Goal: Information Seeking & Learning: Learn about a topic

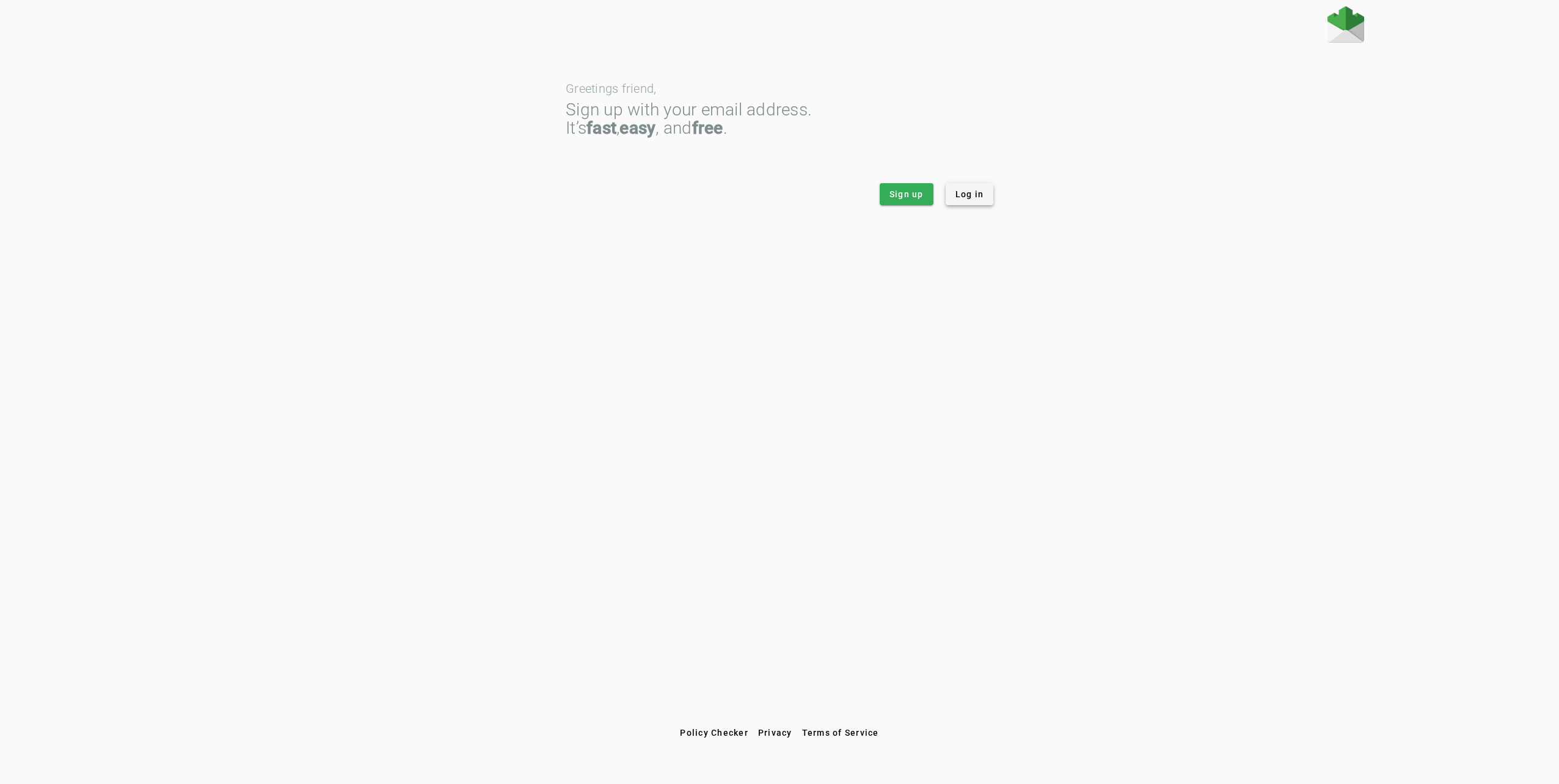
click at [978, 197] on span "Log in" at bounding box center [970, 194] width 29 height 12
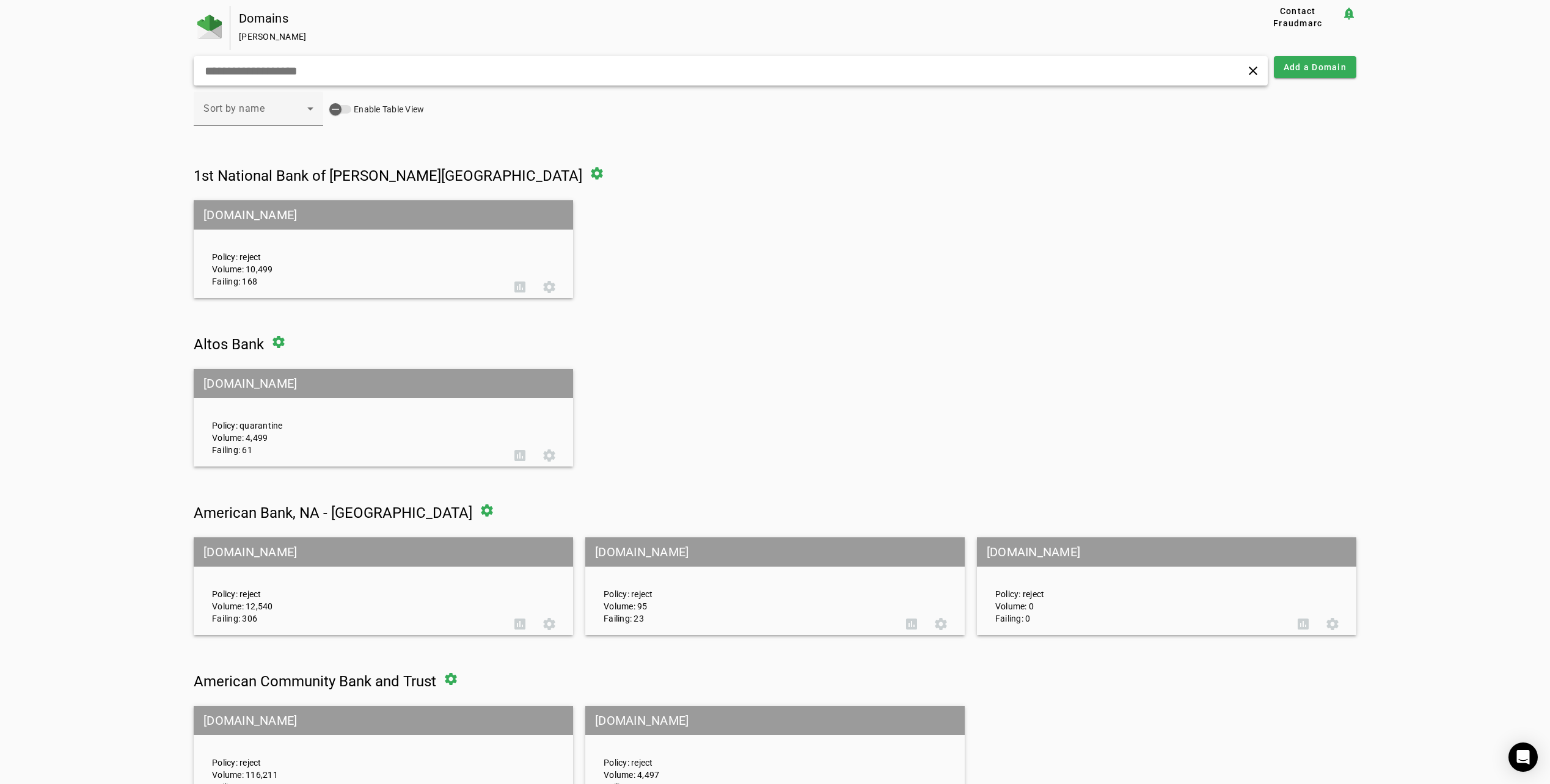
click at [515, 80] on div "clear" at bounding box center [731, 71] width 1074 height 30
click at [504, 68] on input "text" at bounding box center [499, 71] width 591 height 14
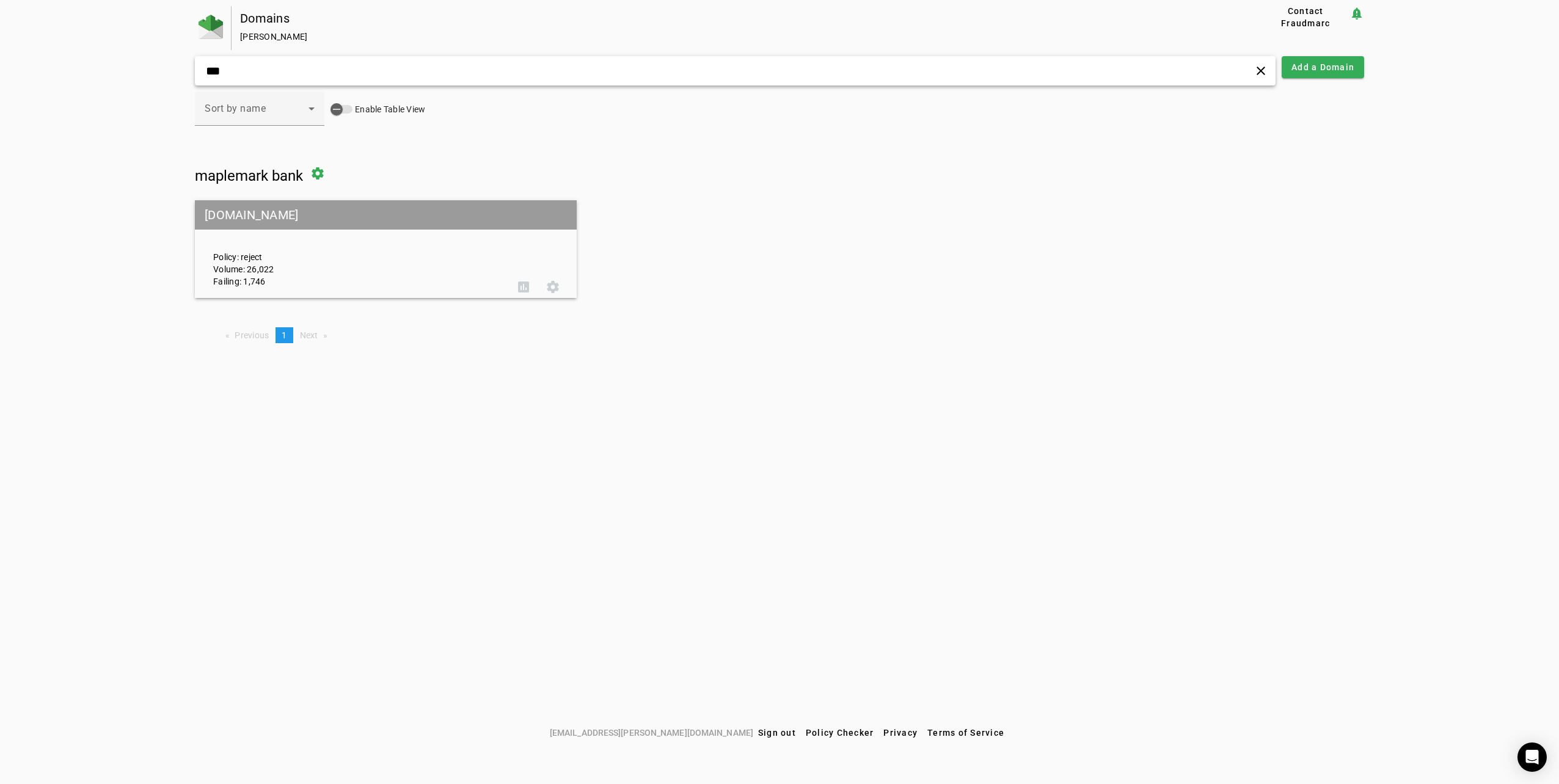
type input "***"
click at [442, 242] on div "Policy: reject Volume: 26,022 Failing: 1,746" at bounding box center [356, 249] width 305 height 77
click at [405, 222] on mat-grid-tile-header "[DOMAIN_NAME]" at bounding box center [386, 215] width 382 height 30
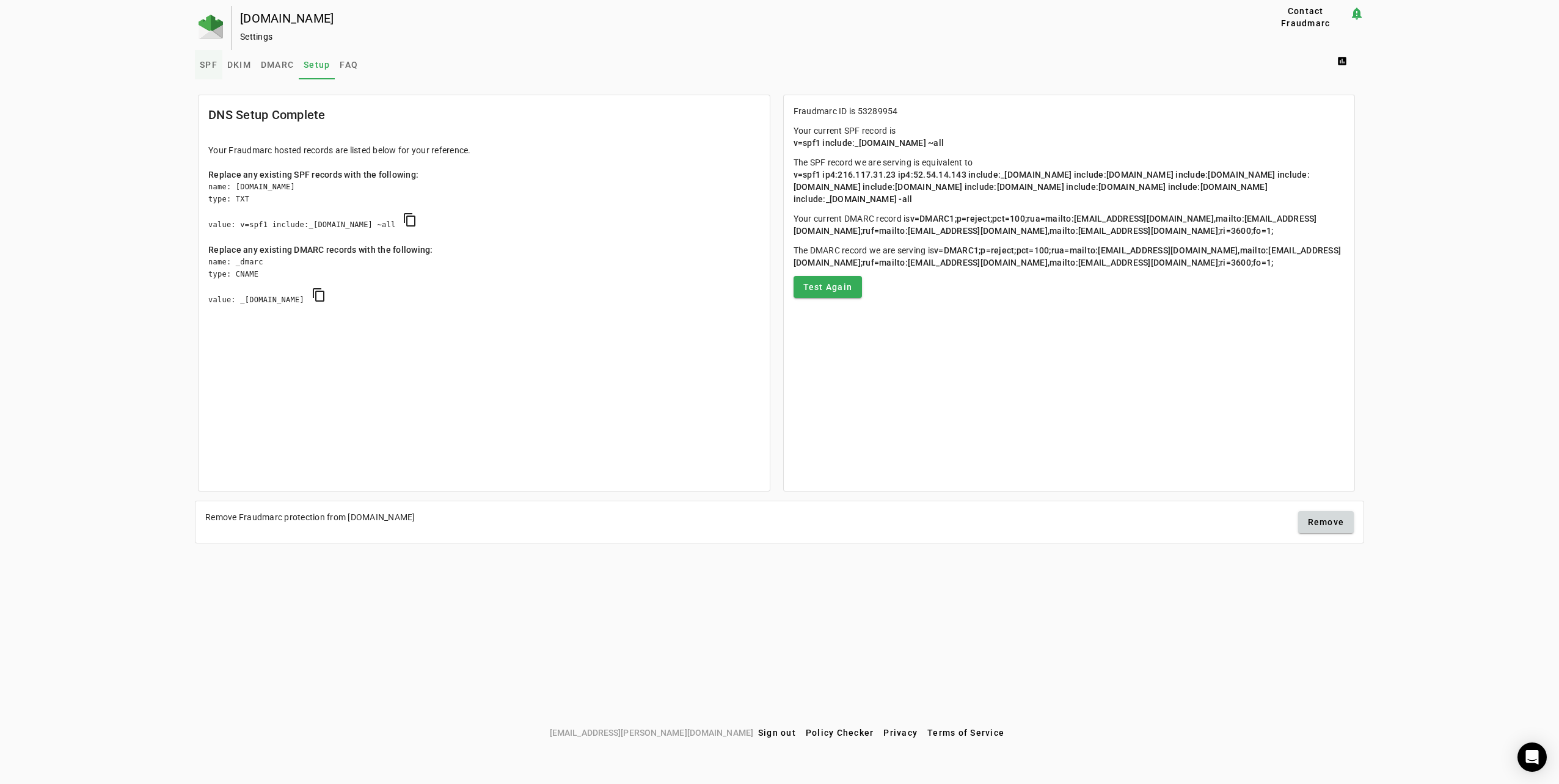
click at [214, 63] on span "SPF" at bounding box center [208, 65] width 17 height 8
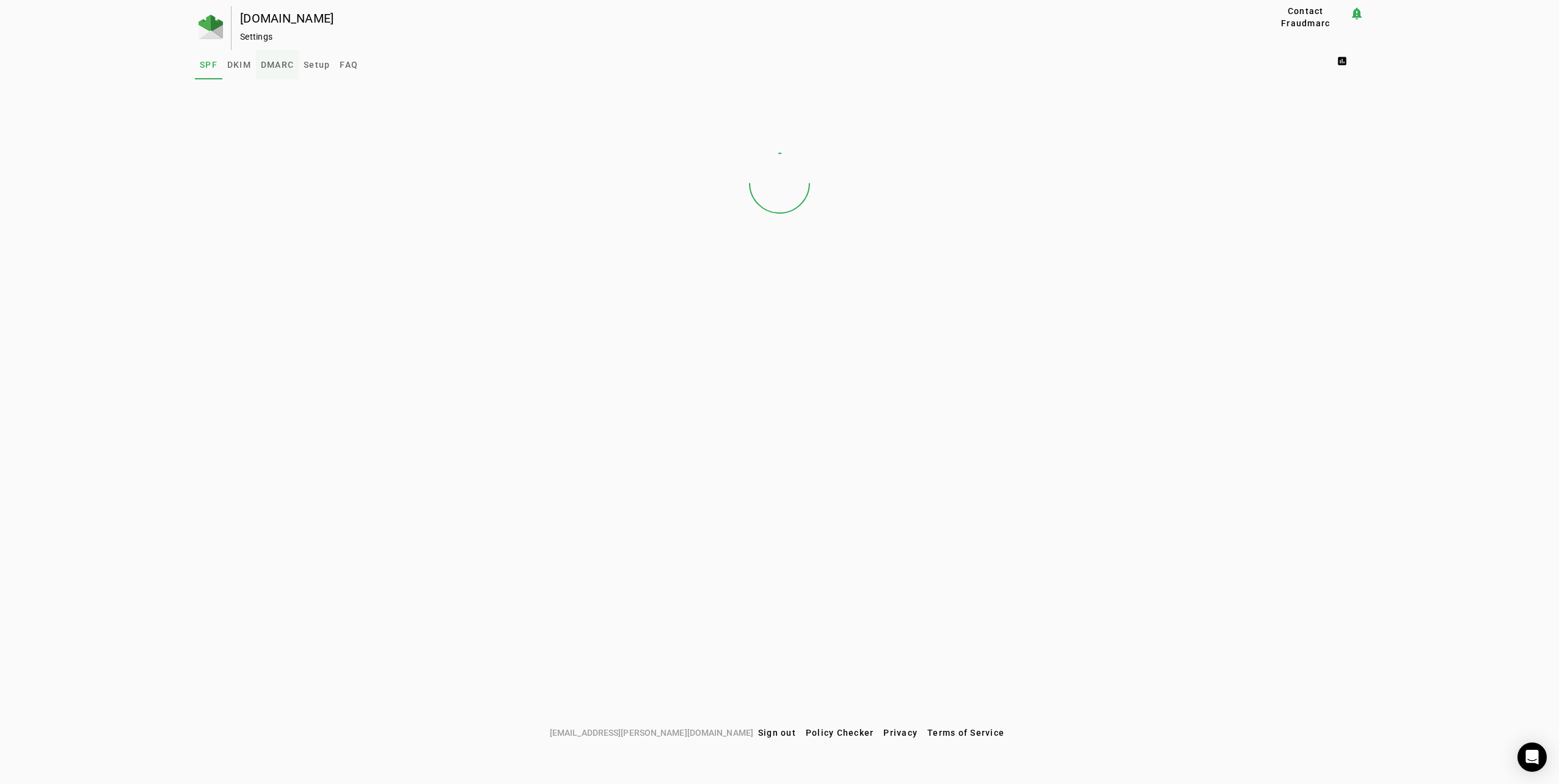
click at [294, 61] on span "DMARC" at bounding box center [276, 65] width 33 height 8
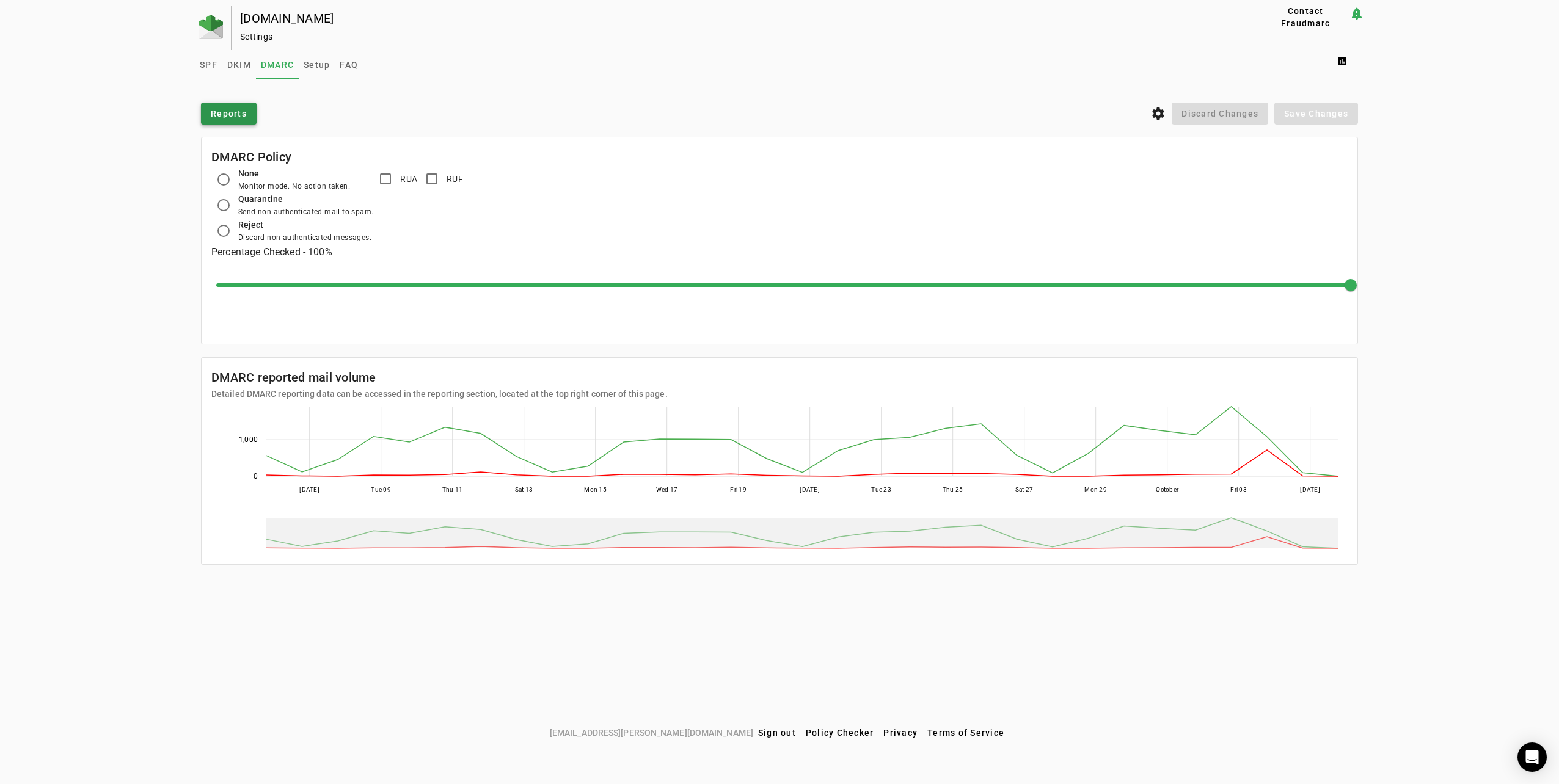
click at [236, 106] on span at bounding box center [229, 113] width 55 height 30
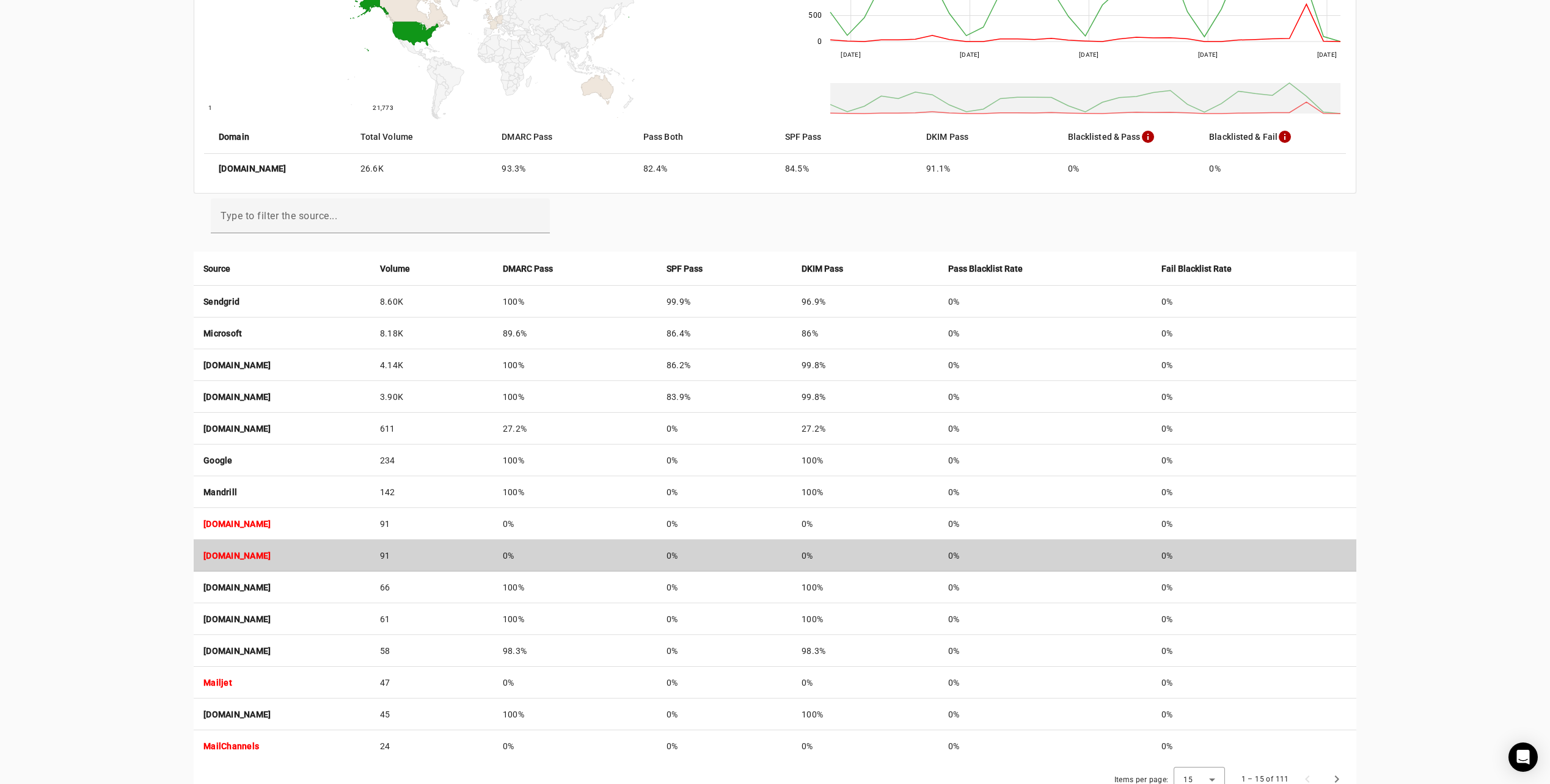
scroll to position [276, 0]
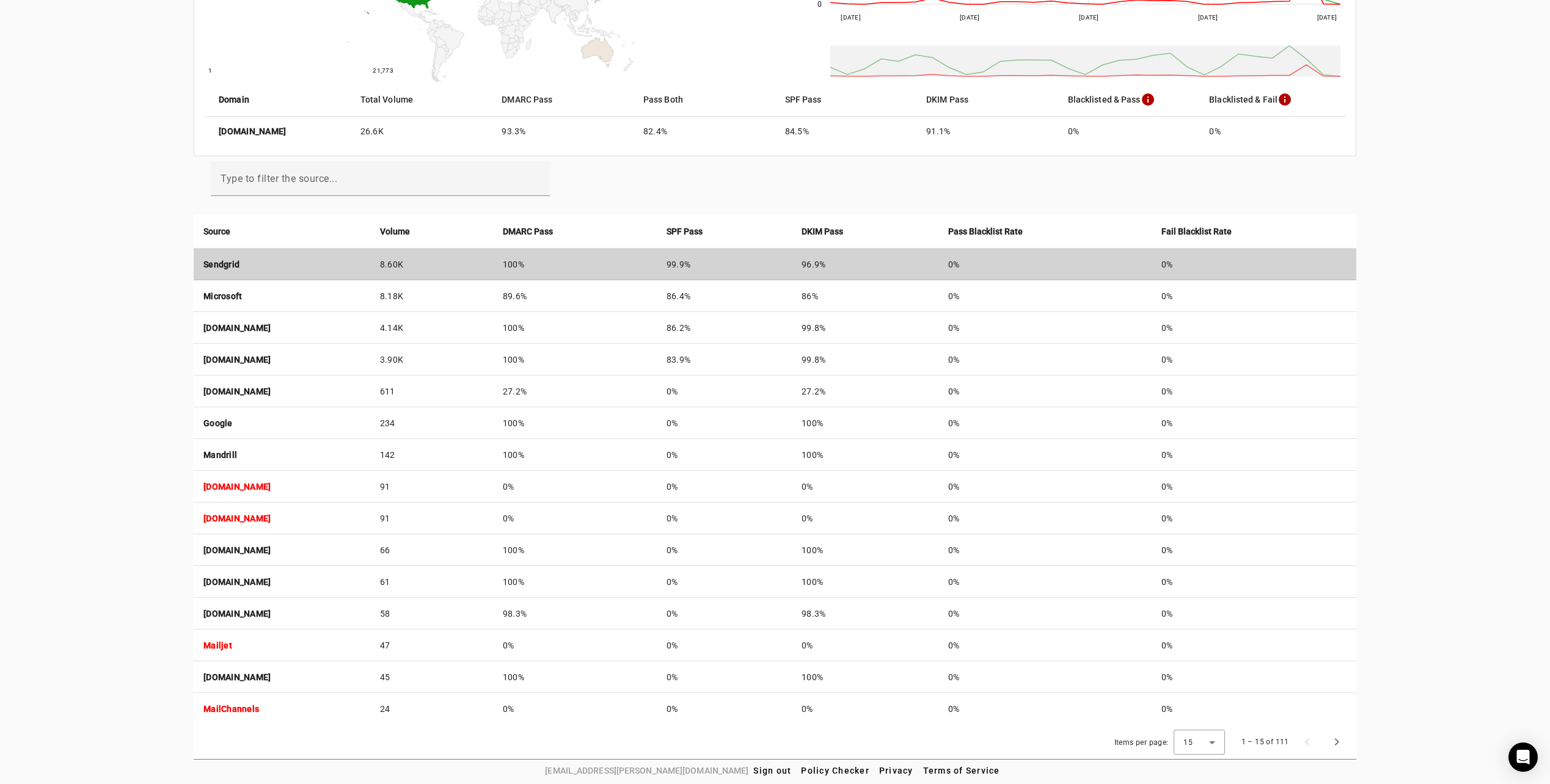
click at [270, 274] on td "Sendgrid" at bounding box center [282, 264] width 176 height 32
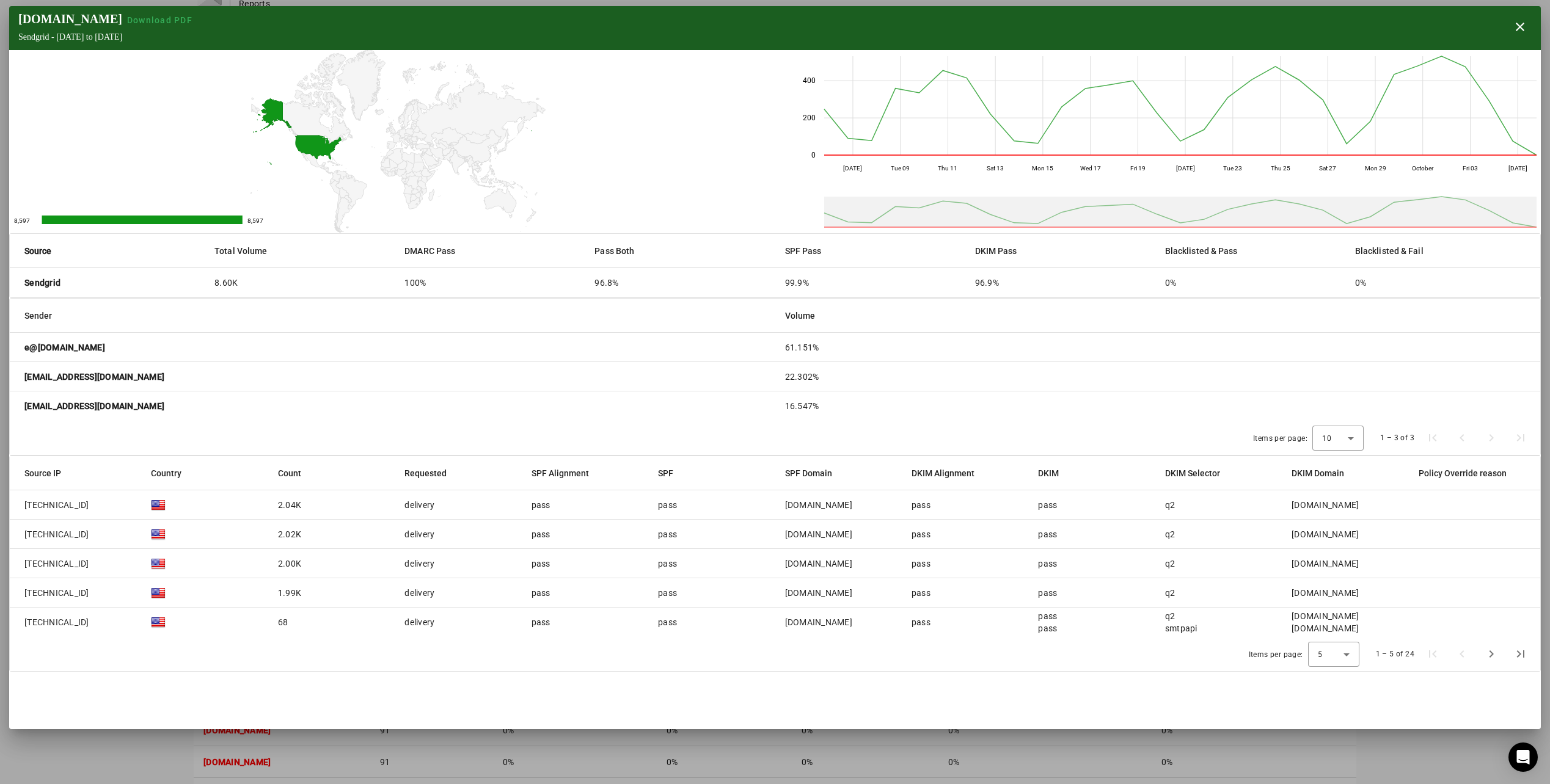
scroll to position [33, 0]
click at [1522, 27] on span "button" at bounding box center [1520, 27] width 30 height 30
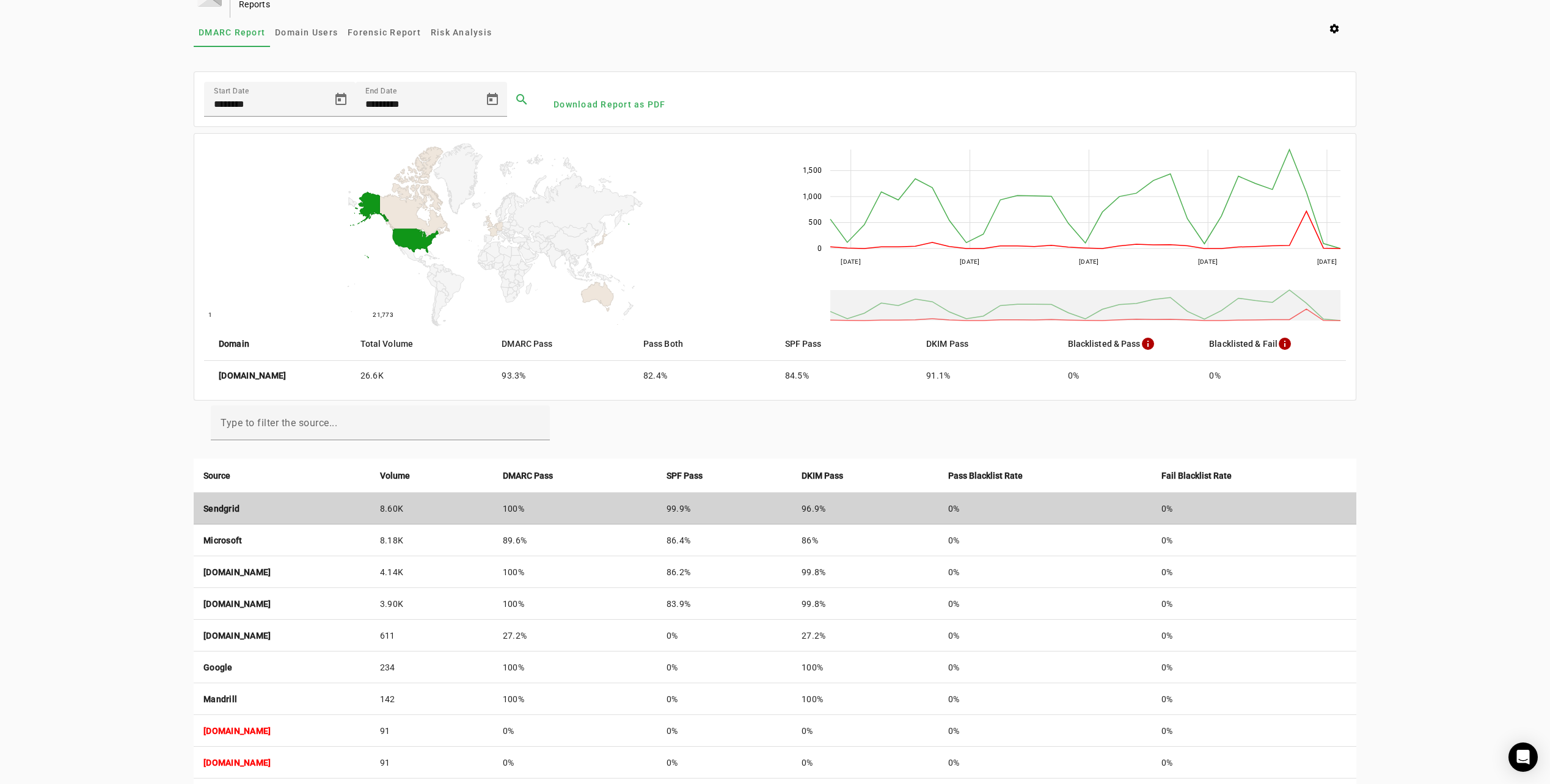
click at [238, 497] on td "Sendgrid" at bounding box center [282, 508] width 176 height 32
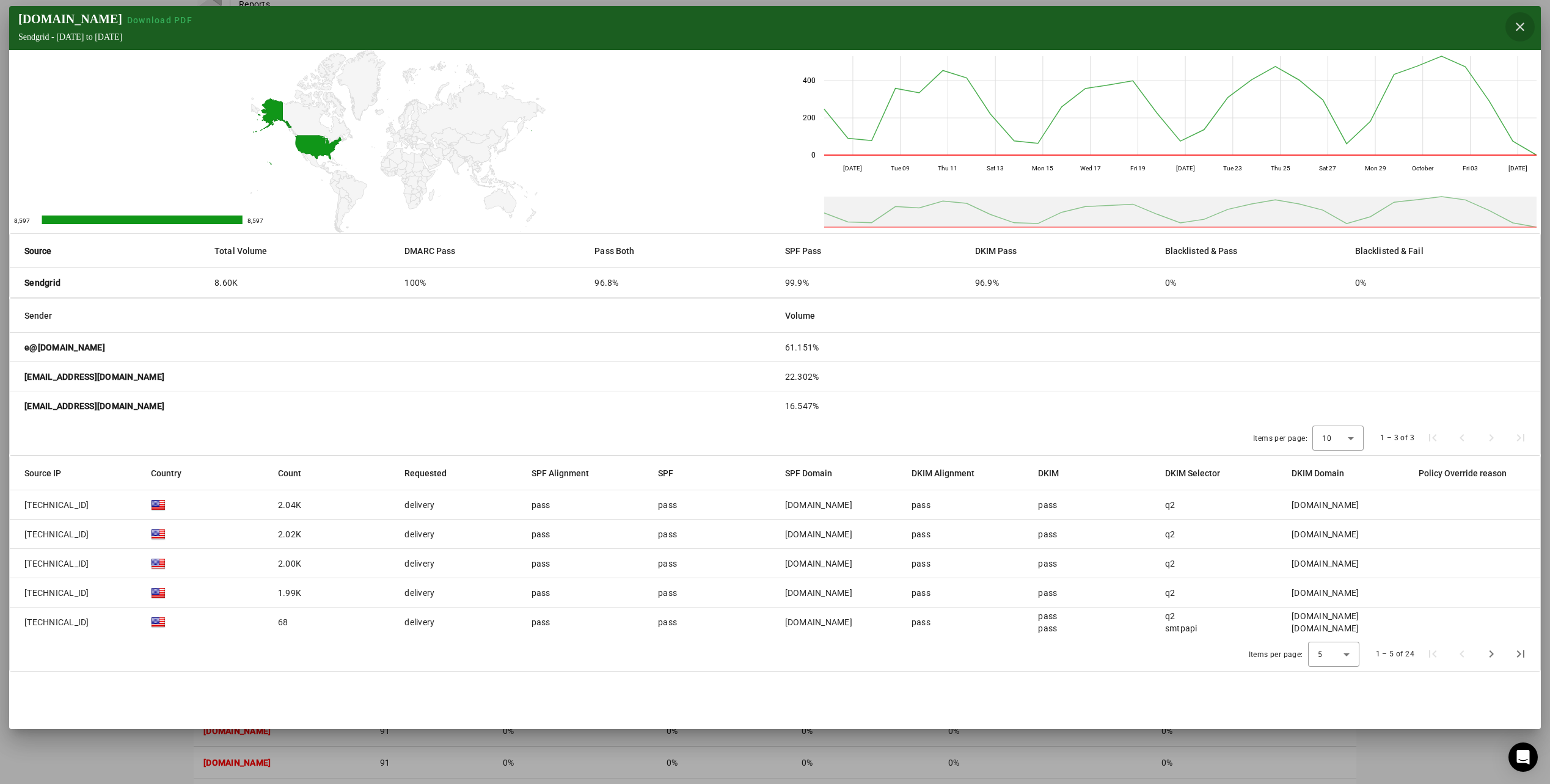
click at [1525, 31] on span "button" at bounding box center [1520, 27] width 30 height 30
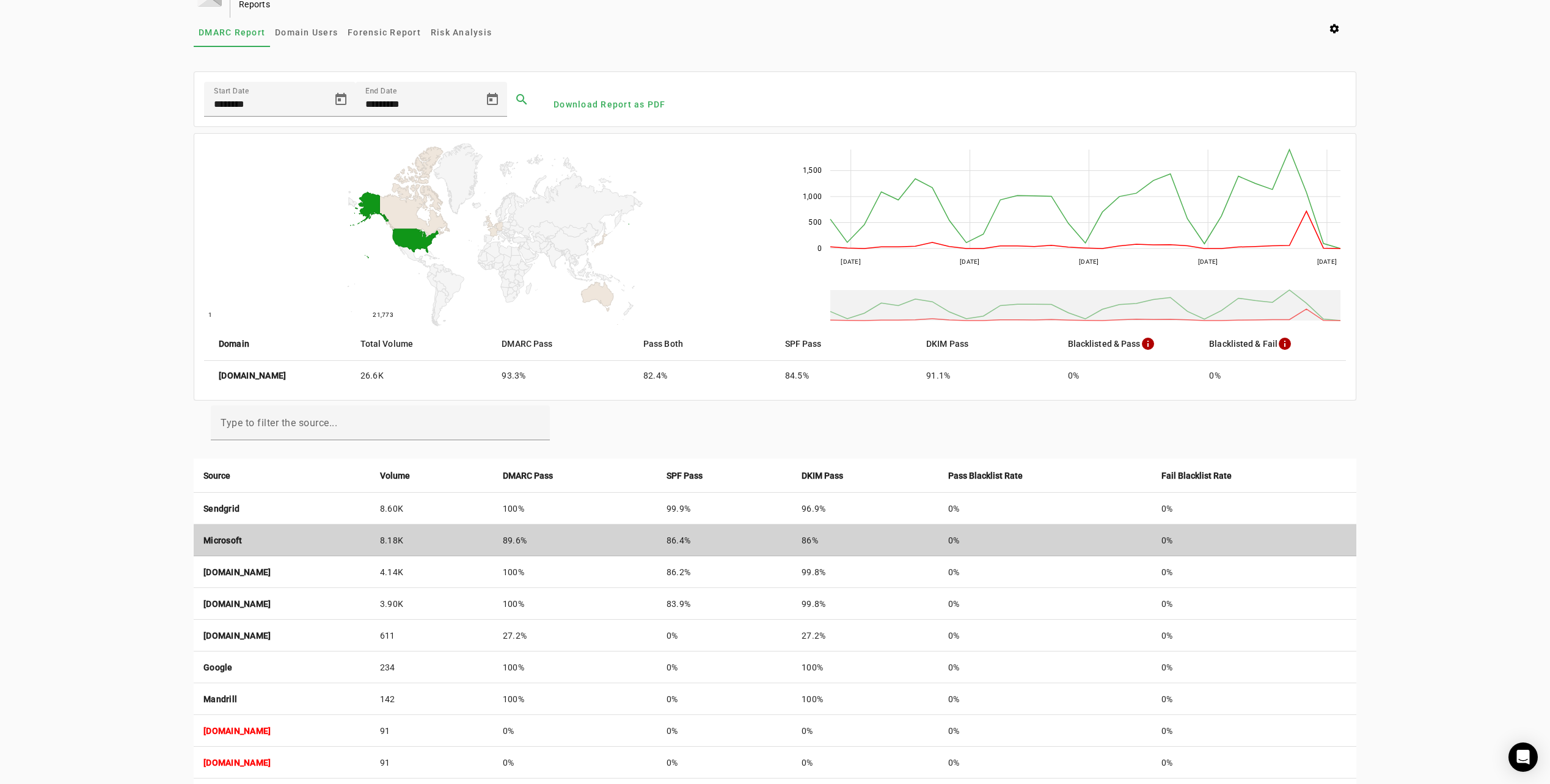
click at [267, 541] on td "Microsoft" at bounding box center [282, 540] width 176 height 32
